Goal: Information Seeking & Learning: Understand process/instructions

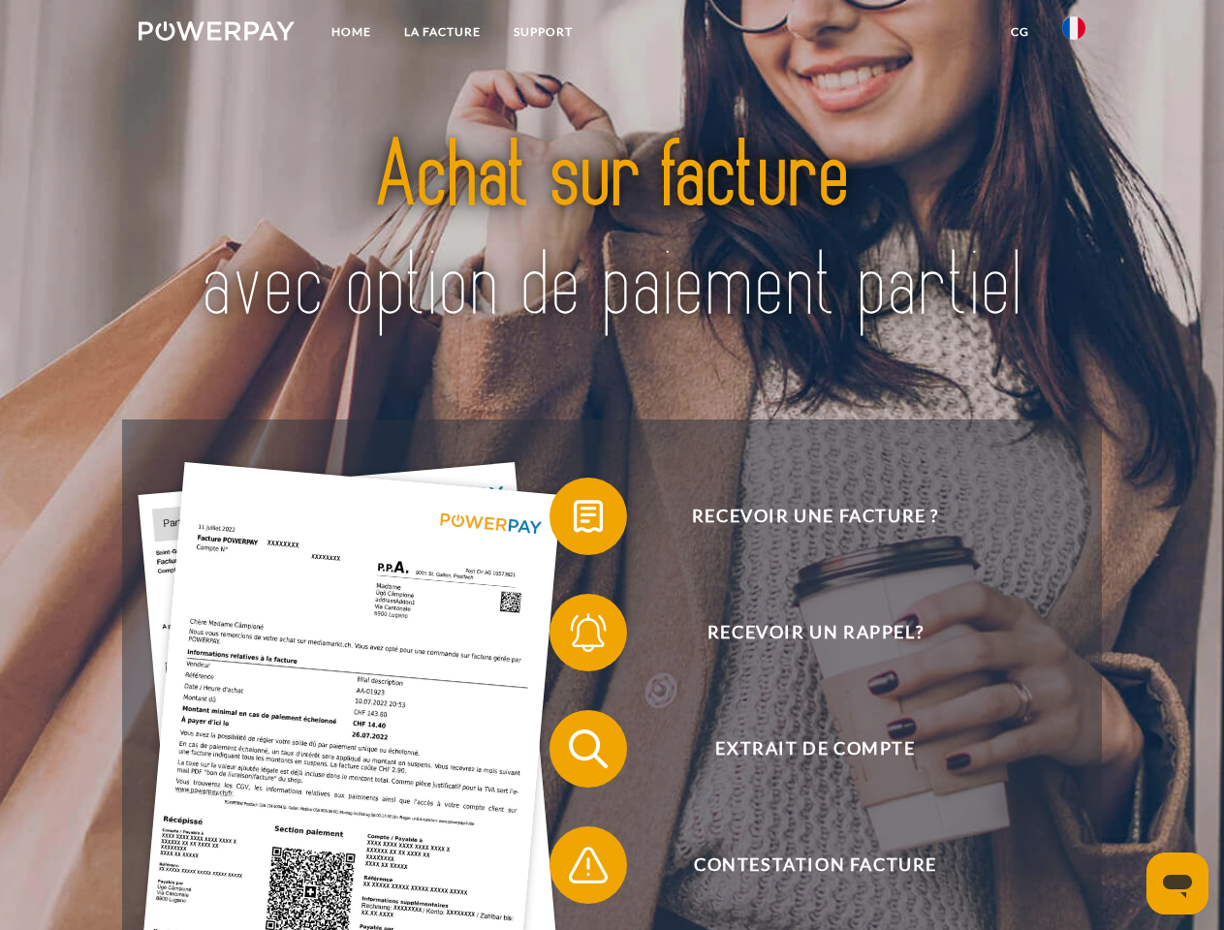
click at [216, 34] on img at bounding box center [217, 30] width 156 height 19
click at [1074, 34] on img at bounding box center [1073, 27] width 23 height 23
click at [1020, 32] on link "CG" at bounding box center [1019, 32] width 51 height 35
click at [574, 520] on span at bounding box center [559, 516] width 97 height 97
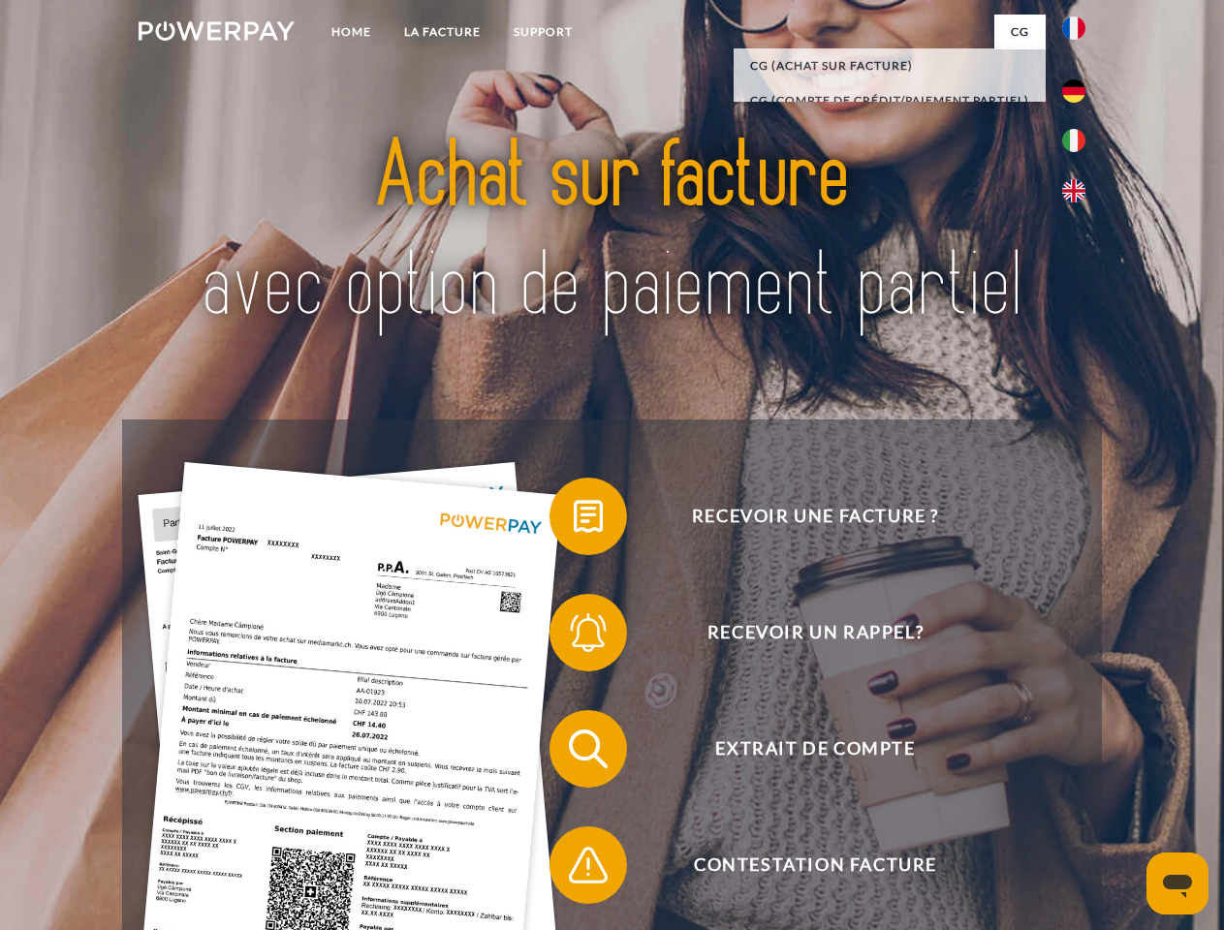
click at [574, 637] on span at bounding box center [559, 632] width 97 height 97
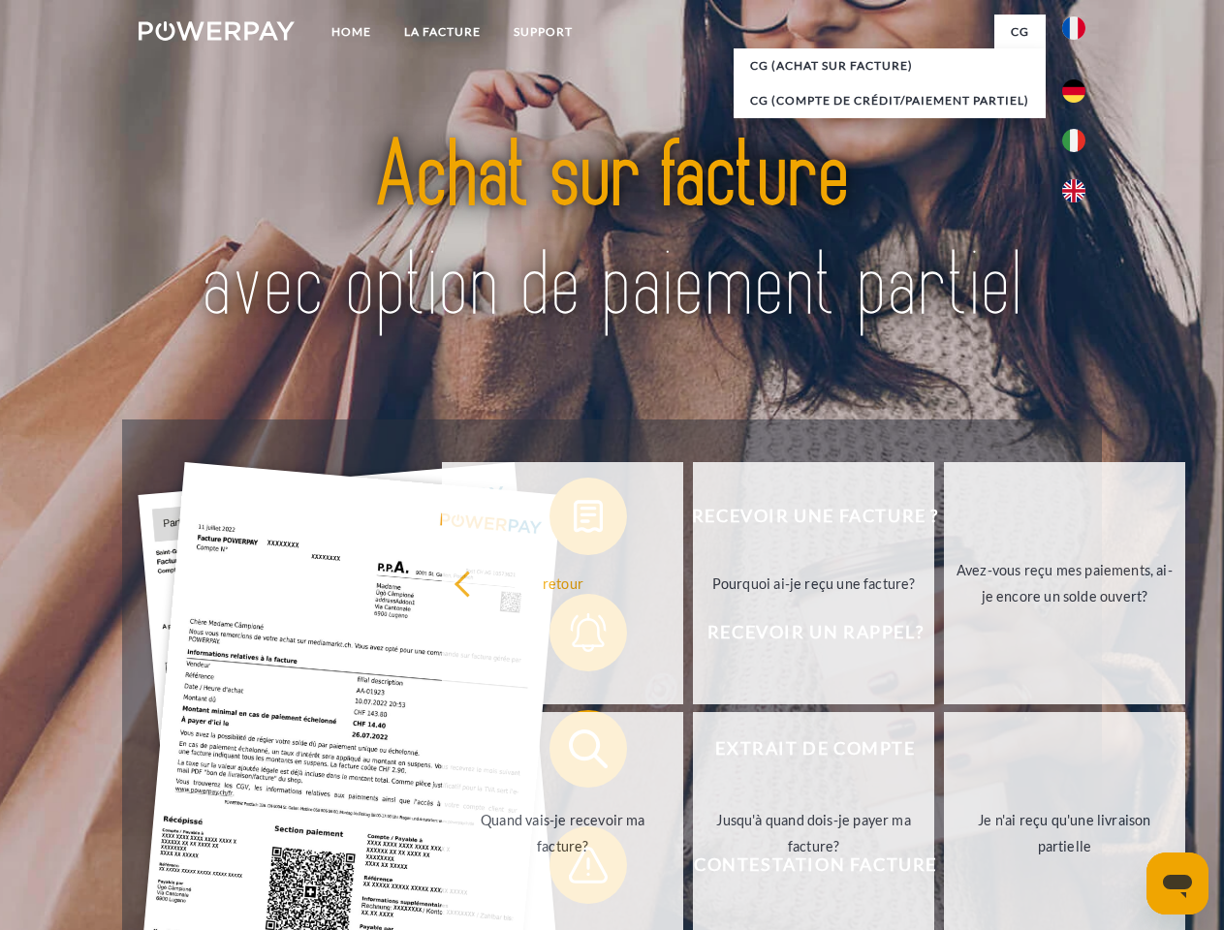
click at [693, 753] on link "Jusqu'à quand dois-je payer ma facture?" at bounding box center [813, 833] width 241 height 242
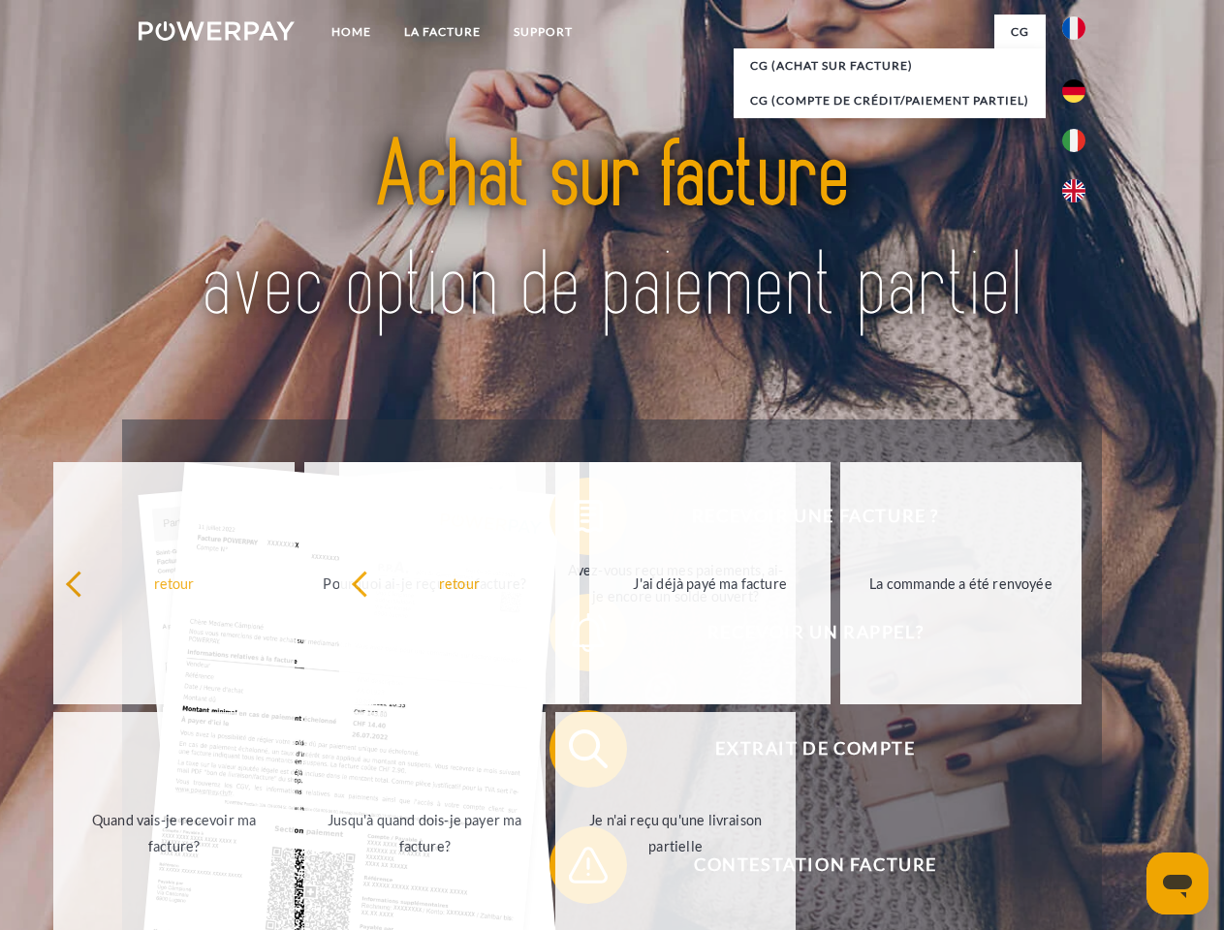
click at [574, 869] on span at bounding box center [559, 865] width 97 height 97
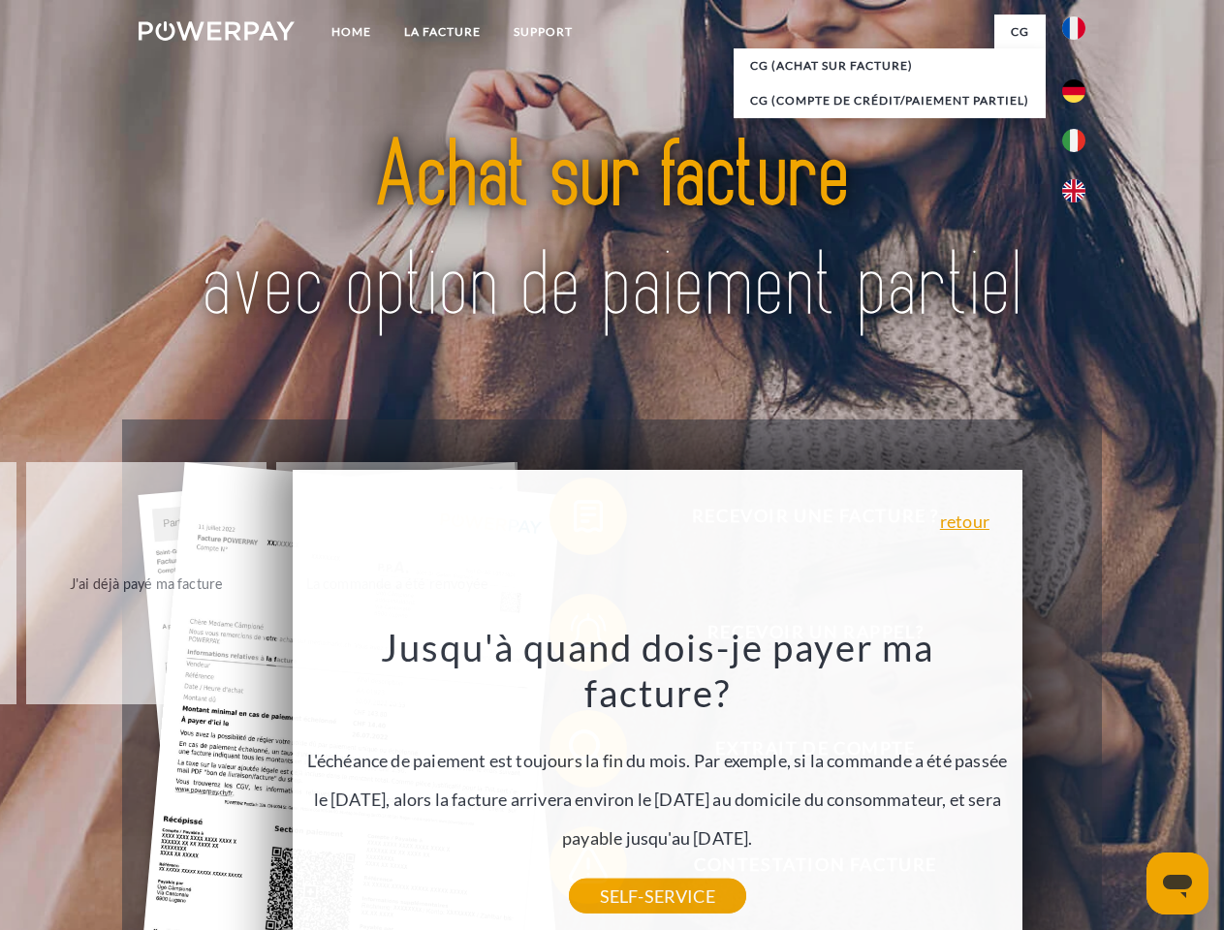
click at [1178, 884] on icon "Ouvrir la fenêtre de messagerie" at bounding box center [1177, 886] width 29 height 23
